Goal: Task Accomplishment & Management: Manage account settings

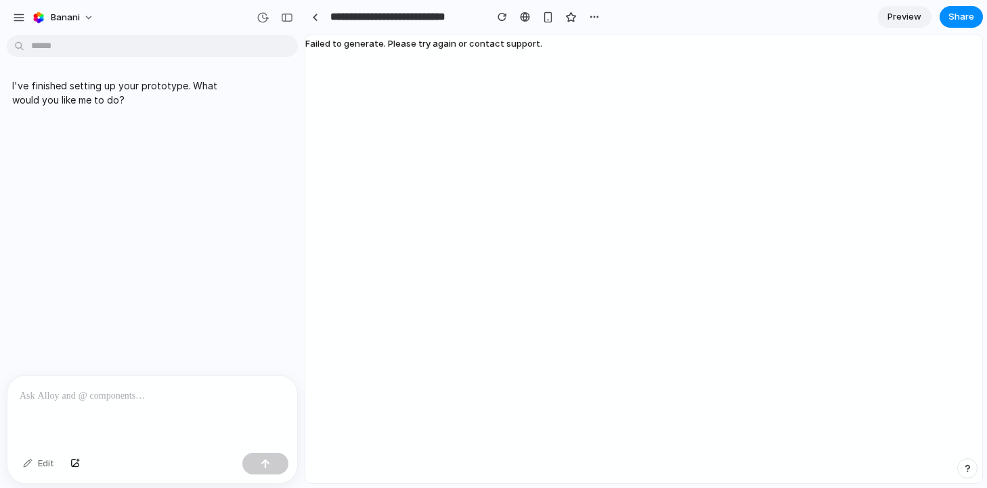
click at [422, 46] on span "Failed to generate. Please try again or contact support." at bounding box center [423, 43] width 237 height 11
click at [498, 19] on div "button" at bounding box center [502, 16] width 9 height 9
click at [23, 18] on div "button" at bounding box center [19, 18] width 12 height 12
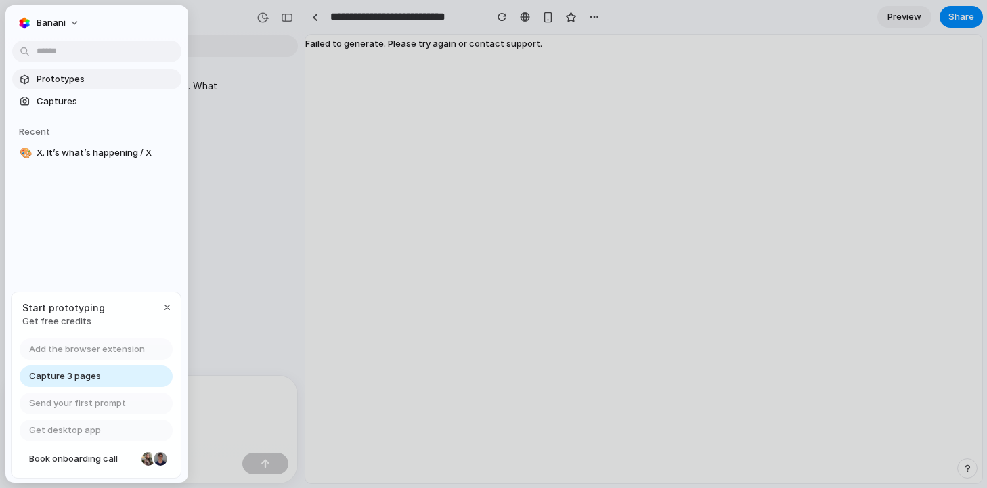
click at [70, 81] on span "Prototypes" at bounding box center [106, 79] width 139 height 14
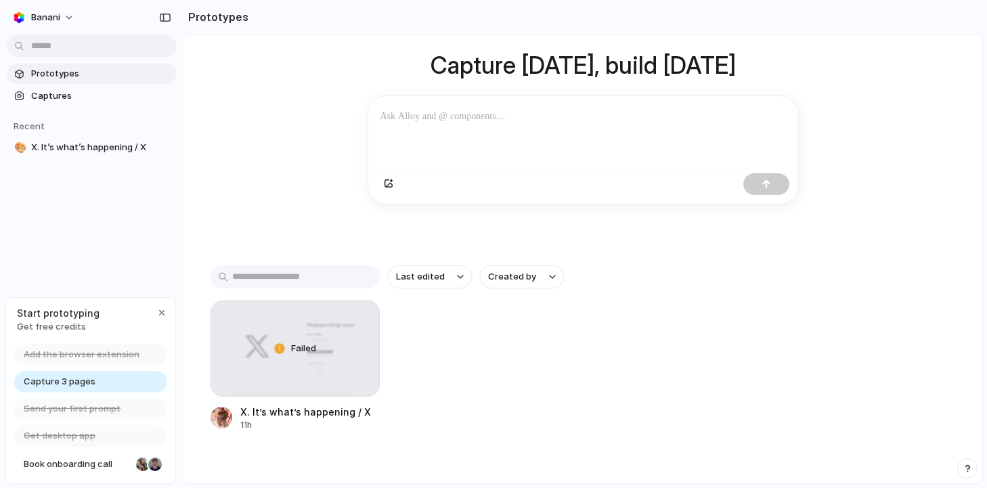
scroll to position [133, 0]
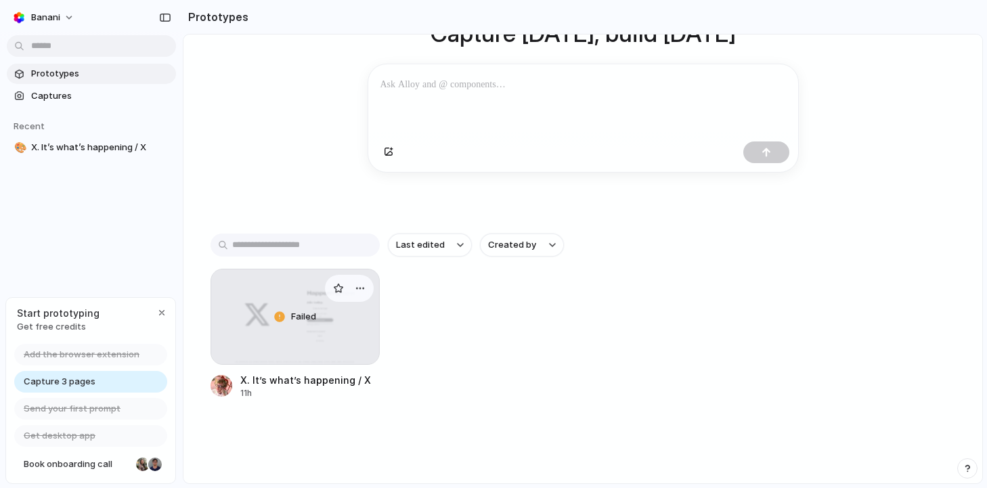
click at [298, 355] on div "Failed" at bounding box center [295, 316] width 168 height 95
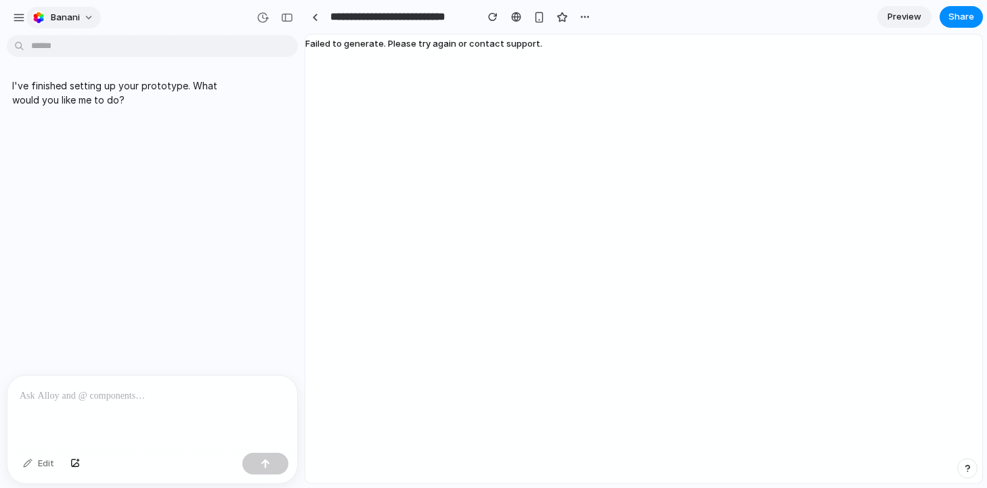
click at [51, 21] on span "banani" at bounding box center [65, 18] width 29 height 14
click at [22, 10] on div "Settings Invite members Change theme Sign out" at bounding box center [493, 244] width 987 height 488
click at [23, 21] on div "button" at bounding box center [19, 18] width 12 height 12
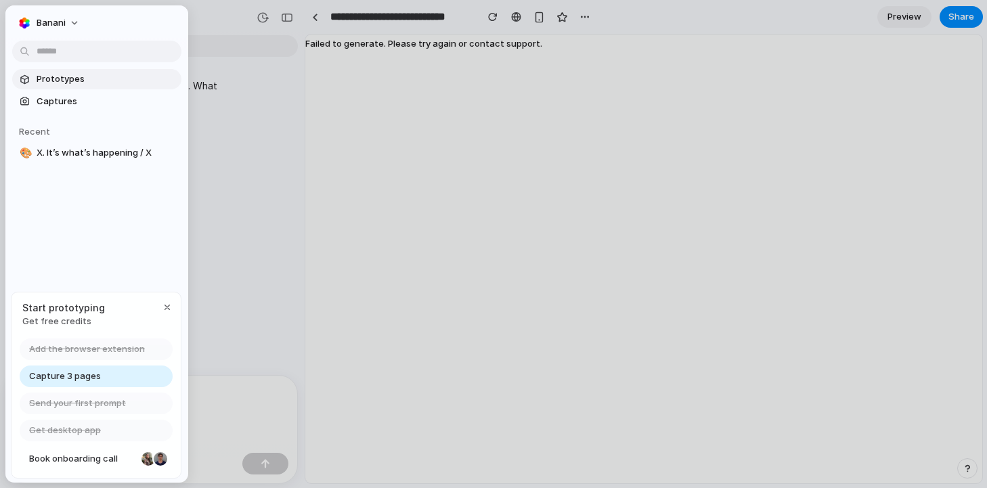
click at [59, 84] on span "Prototypes" at bounding box center [106, 79] width 139 height 14
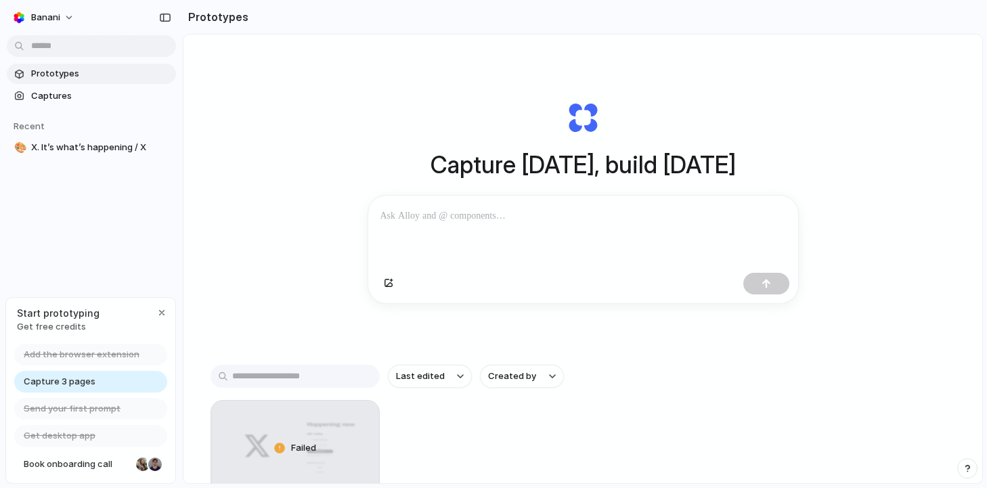
drag, startPoint x: 58, startPoint y: 309, endPoint x: 74, endPoint y: 322, distance: 20.7
click at [74, 322] on div "Start prototyping Get free credits" at bounding box center [58, 320] width 83 height 28
drag, startPoint x: 85, startPoint y: 328, endPoint x: 60, endPoint y: 311, distance: 30.2
click at [60, 311] on div "Start prototyping Get free credits" at bounding box center [58, 320] width 83 height 28
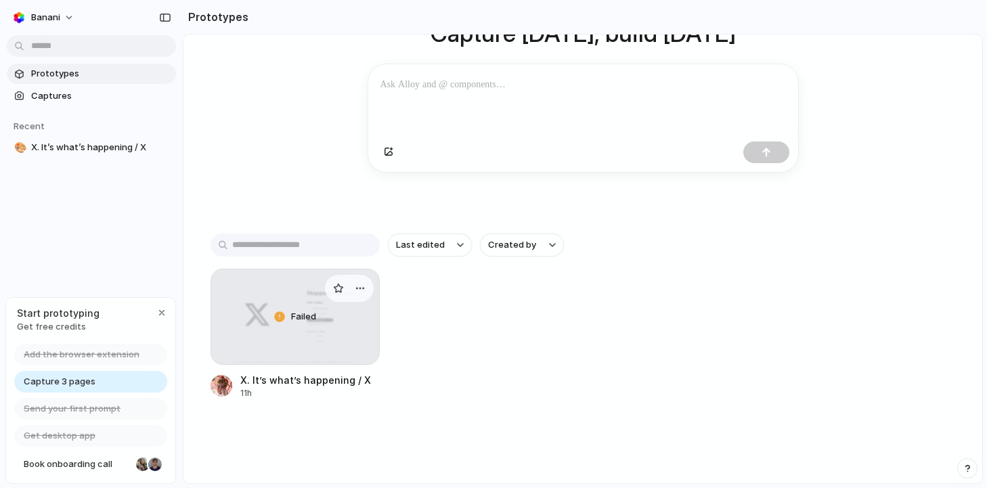
click at [321, 319] on div "Failed" at bounding box center [295, 316] width 168 height 95
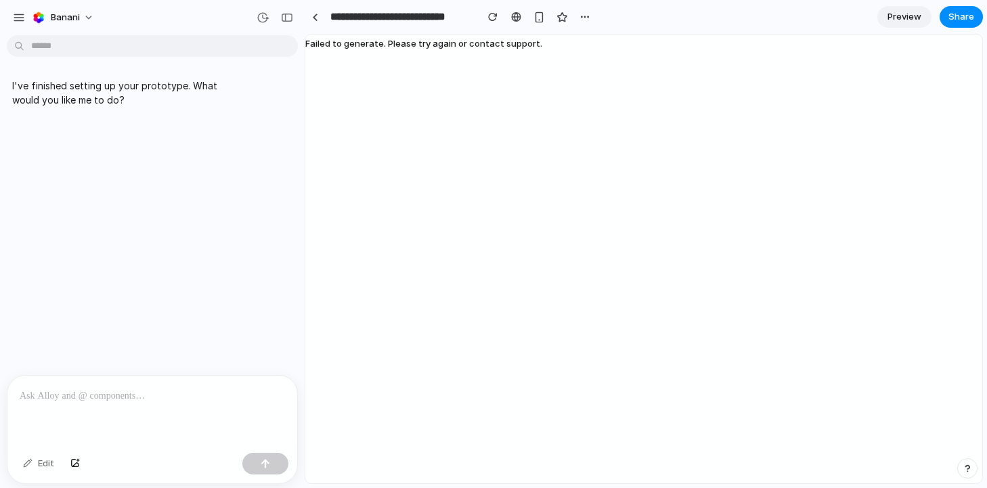
click at [908, 11] on span "Preview" at bounding box center [904, 17] width 34 height 14
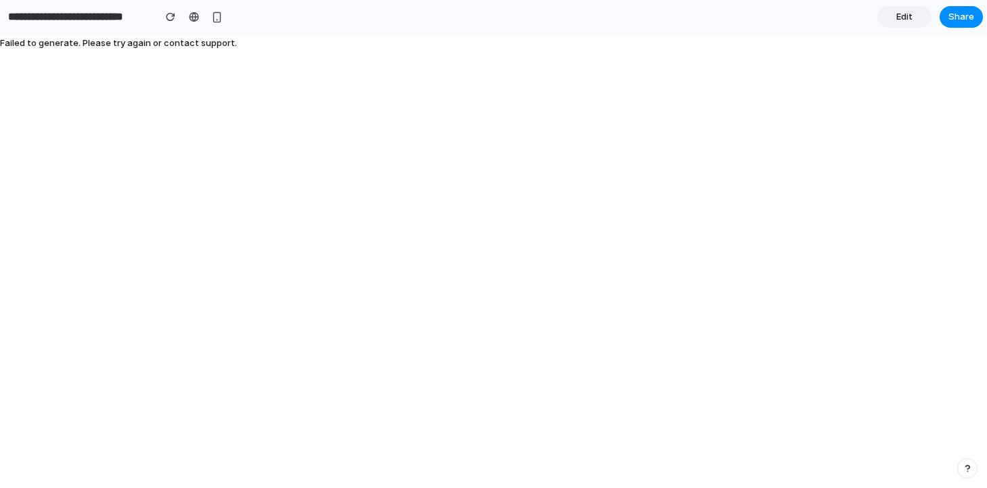
click at [908, 11] on span "Edit" at bounding box center [904, 17] width 16 height 14
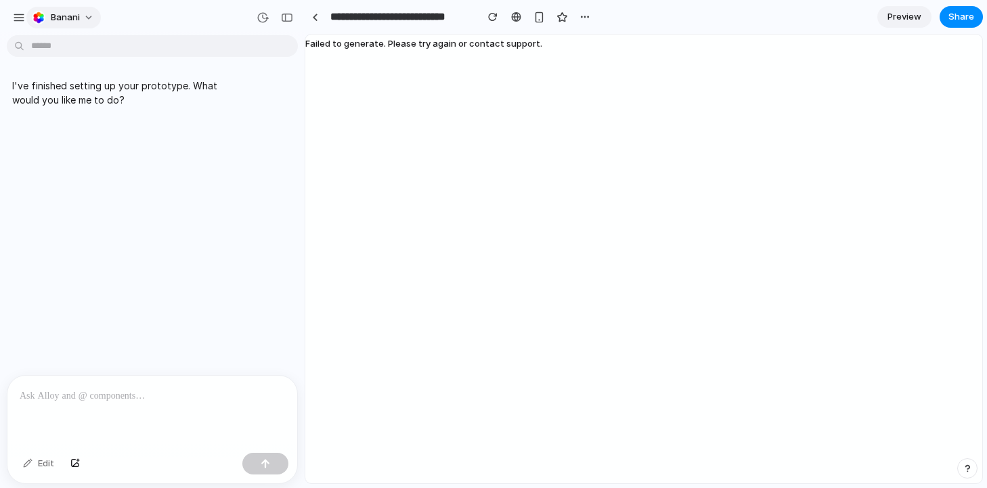
click at [66, 16] on span "banani" at bounding box center [65, 18] width 29 height 14
click at [89, 72] on span "Invite members" at bounding box center [83, 70] width 65 height 14
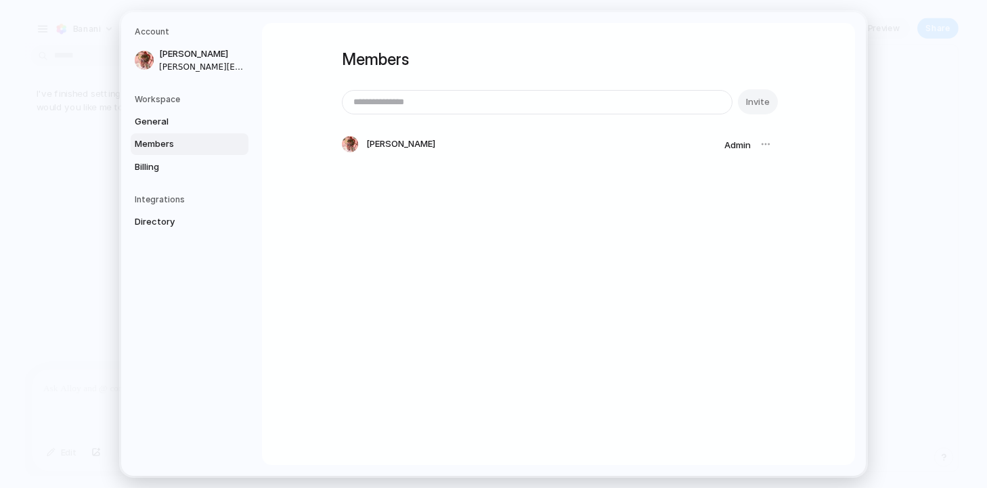
click at [315, 187] on div "Members Invite [PERSON_NAME] Admin" at bounding box center [558, 244] width 593 height 442
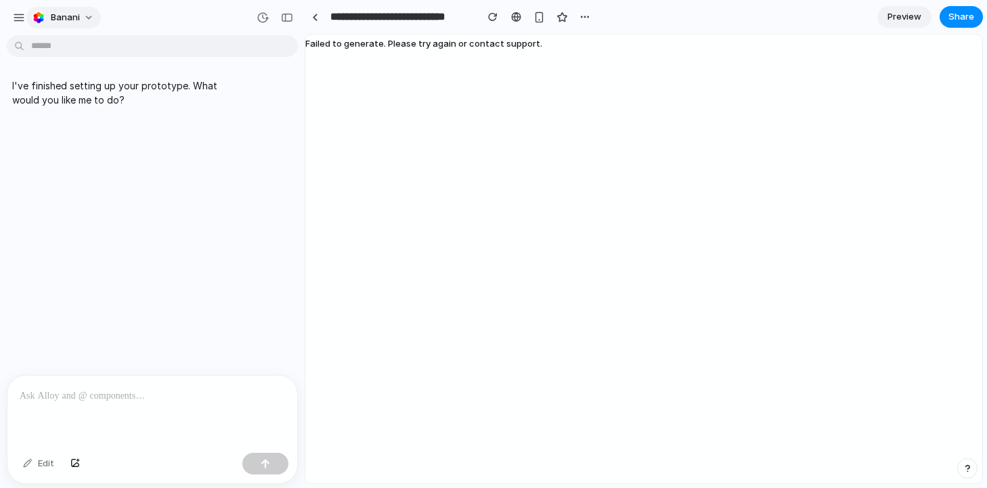
click at [62, 19] on span "banani" at bounding box center [65, 18] width 29 height 14
click at [80, 70] on span "Invite members" at bounding box center [83, 70] width 65 height 14
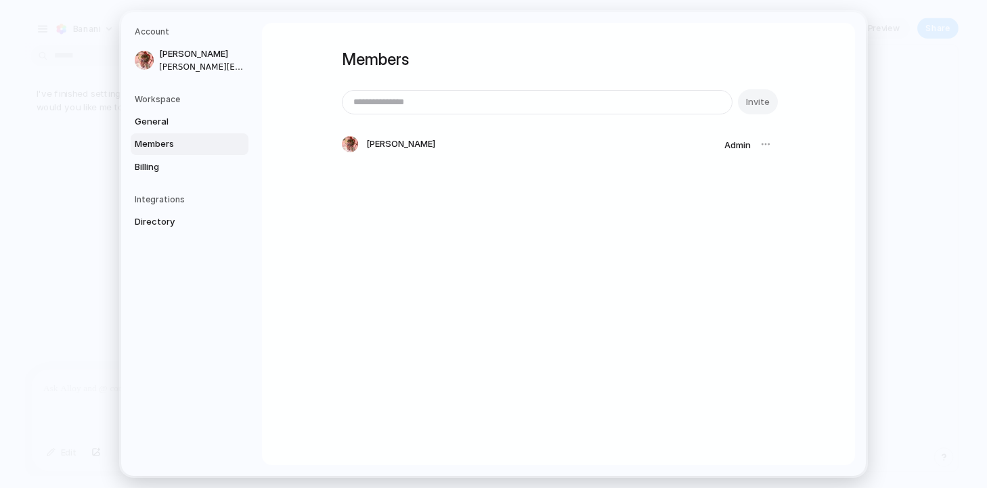
click at [295, 201] on div "Members Invite [PERSON_NAME] Admin" at bounding box center [558, 244] width 593 height 442
click at [760, 140] on div at bounding box center [765, 144] width 19 height 19
click at [763, 146] on div at bounding box center [765, 144] width 19 height 19
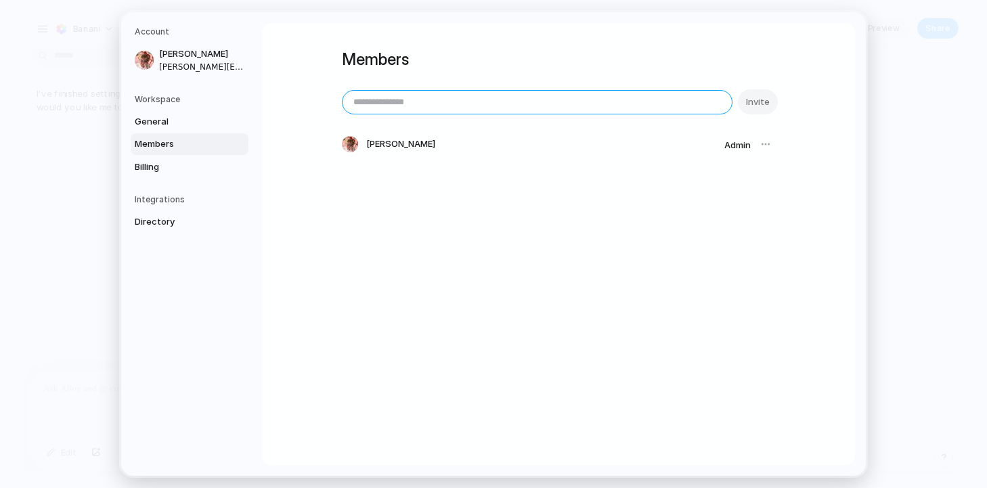
click at [678, 102] on input "email" at bounding box center [537, 102] width 389 height 23
type input "**********"
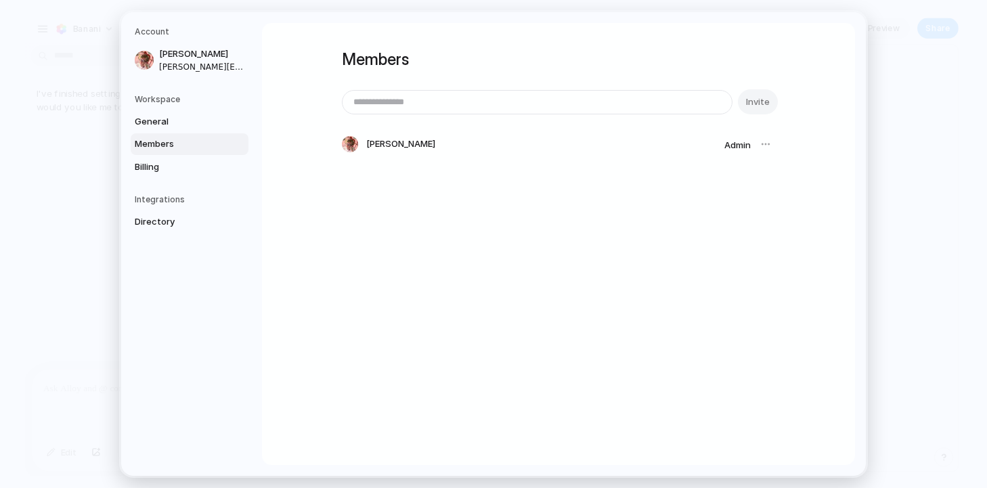
click at [713, 236] on div "Members Invite [PERSON_NAME] Admin" at bounding box center [558, 244] width 593 height 442
click at [192, 131] on link "General" at bounding box center [190, 122] width 118 height 22
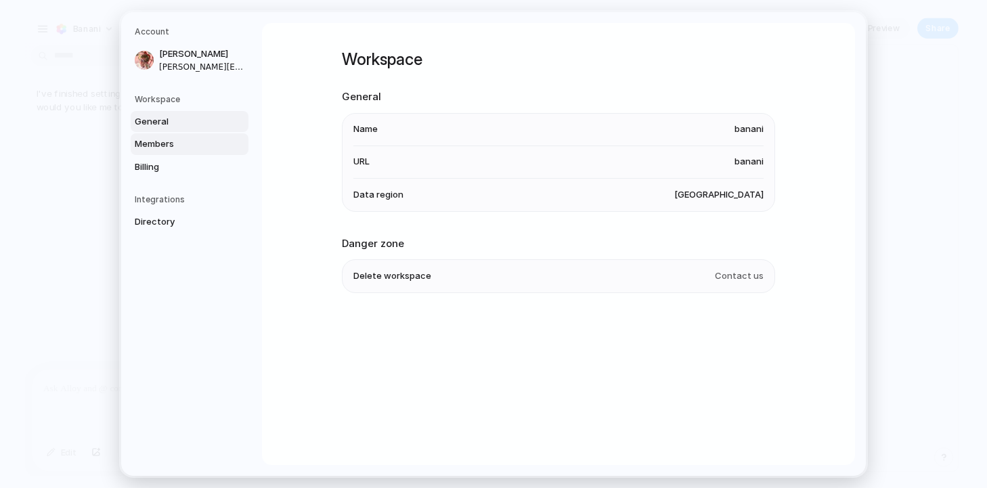
click at [194, 141] on span "Members" at bounding box center [178, 144] width 87 height 14
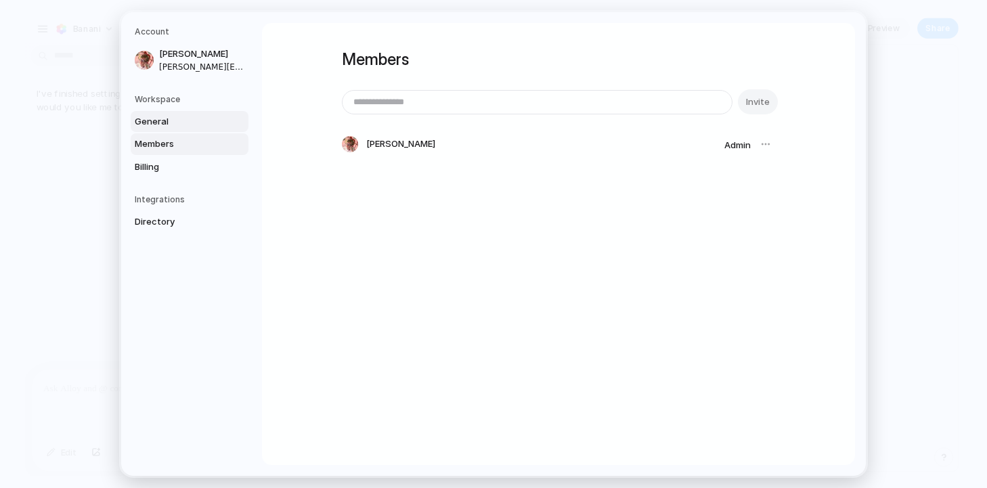
click at [192, 123] on span "General" at bounding box center [178, 122] width 87 height 14
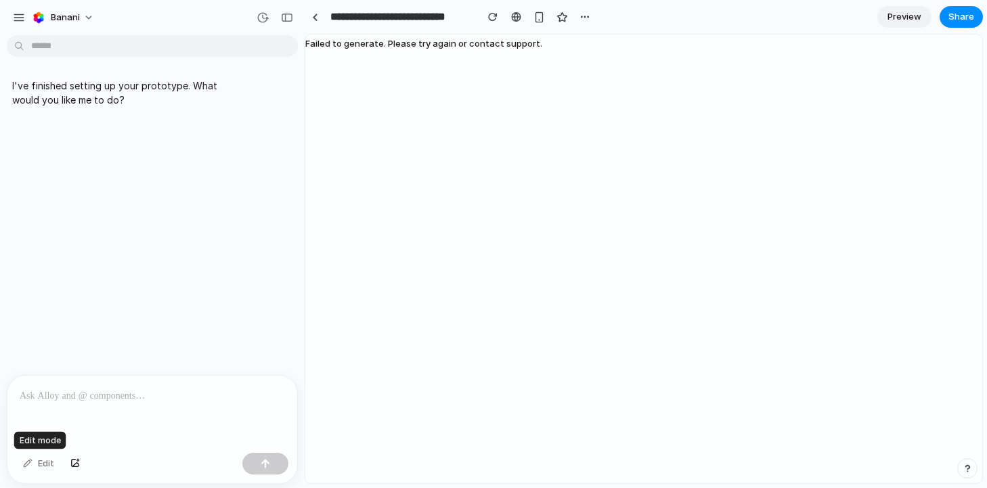
click at [39, 458] on div "Edit" at bounding box center [38, 464] width 45 height 22
click at [164, 393] on p at bounding box center [152, 396] width 265 height 16
click at [214, 298] on div "I've finished setting up your prototype. What would you like me to do?" at bounding box center [148, 208] width 296 height 334
